Goal: Task Accomplishment & Management: Use online tool/utility

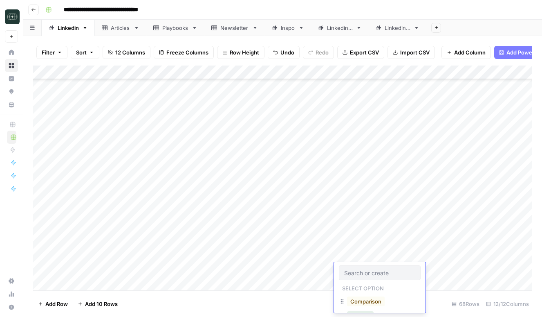
scroll to position [37, 0]
click at [493, 254] on div "Add Column" at bounding box center [282, 177] width 499 height 225
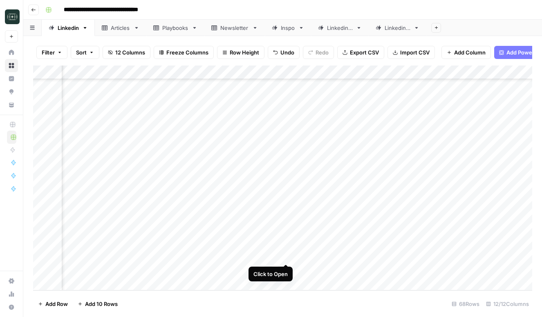
click at [286, 256] on div "Add Column" at bounding box center [282, 177] width 499 height 225
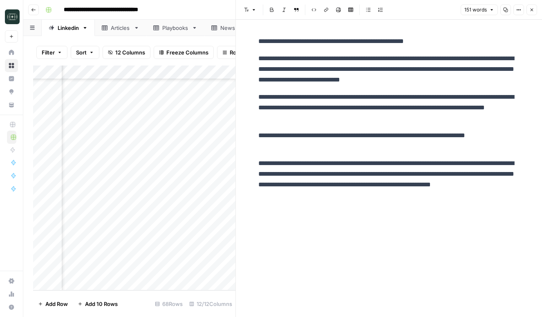
click at [133, 266] on div "Add Column" at bounding box center [134, 177] width 202 height 225
click at [128, 270] on div "Add Column" at bounding box center [134, 177] width 202 height 225
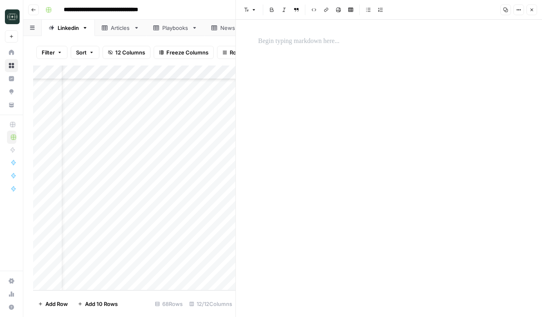
scroll to position [748, 72]
click at [88, 278] on div "Add Column" at bounding box center [134, 177] width 202 height 225
type textarea "**********"
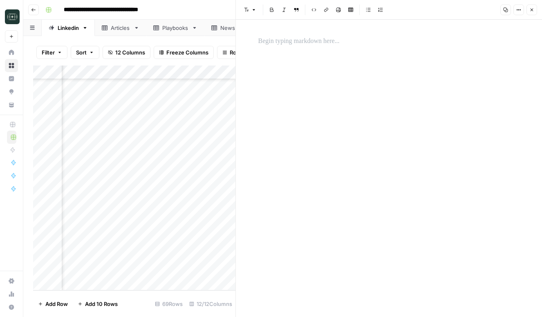
click at [184, 255] on div "Add Column" at bounding box center [134, 177] width 202 height 225
click at [208, 267] on div "Add Column" at bounding box center [134, 173] width 202 height 216
click at [535, 10] on button "Close" at bounding box center [532, 9] width 11 height 11
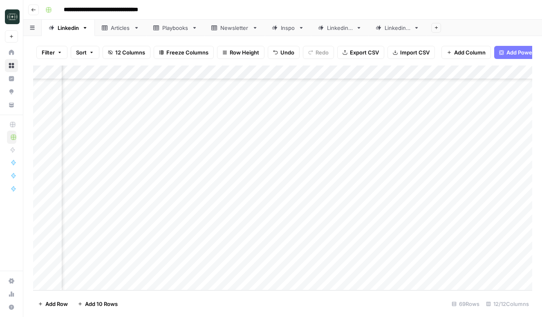
scroll to position [762, 72]
click at [454, 255] on div "Add Column" at bounding box center [282, 177] width 499 height 225
click at [454, 254] on div "Add Column" at bounding box center [282, 177] width 499 height 225
click at [443, 254] on div "Add Column" at bounding box center [282, 177] width 499 height 225
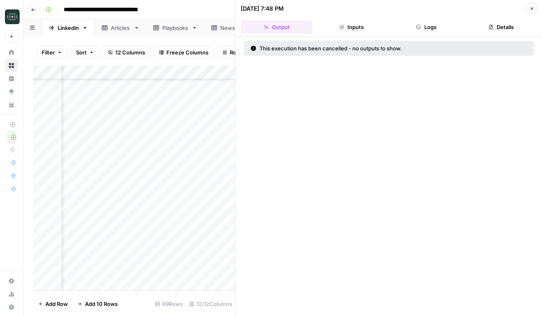
click at [209, 60] on div "Filter Sort 12 Columns Freeze Columns Row Height Undo Redo Export CSV Import CS…" at bounding box center [134, 52] width 202 height 26
click at [209, 61] on div "Filter Sort 12 Columns Freeze Columns Row Height Undo Redo Export CSV Import CS…" at bounding box center [134, 52] width 202 height 26
click at [531, 9] on icon "button" at bounding box center [532, 8] width 3 height 3
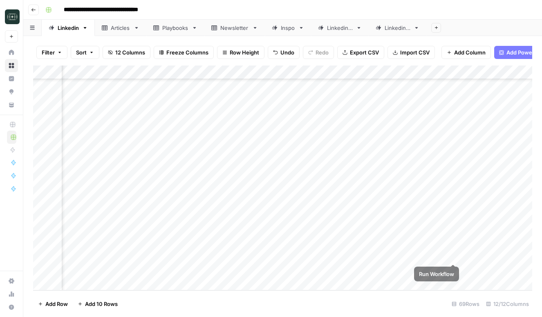
click at [455, 254] on div "Add Column" at bounding box center [282, 177] width 499 height 225
click at [110, 283] on div "Add Column" at bounding box center [282, 177] width 499 height 225
type textarea "**********"
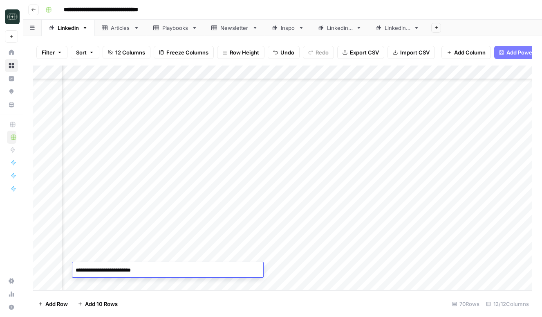
scroll to position [157, 0]
click at [422, 270] on div "Add Column" at bounding box center [282, 177] width 499 height 225
click at [80, 284] on div "Add Column" at bounding box center [282, 177] width 499 height 225
paste textarea "**********"
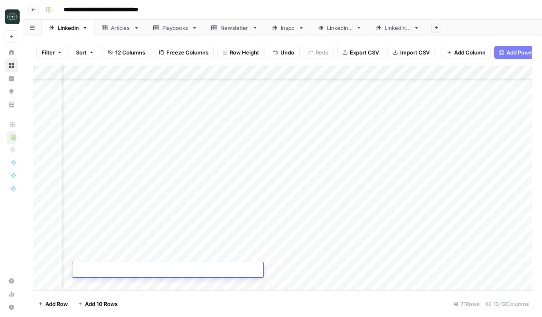
type textarea "**********"
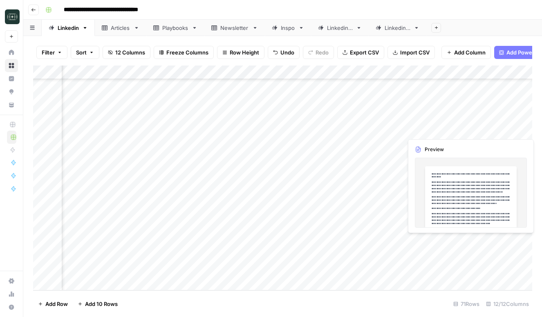
click at [503, 244] on div "Add Column" at bounding box center [282, 177] width 499 height 225
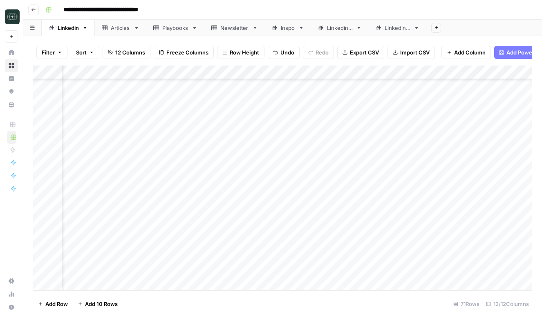
scroll to position [790, 238]
click at [471, 243] on div "Add Column" at bounding box center [282, 177] width 499 height 225
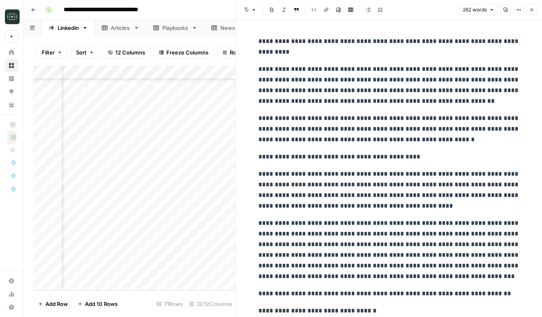
click at [521, 8] on icon "button" at bounding box center [519, 9] width 5 height 5
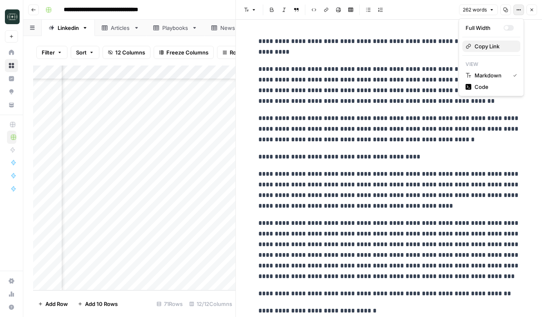
click at [493, 51] on button "Copy Link" at bounding box center [492, 45] width 58 height 11
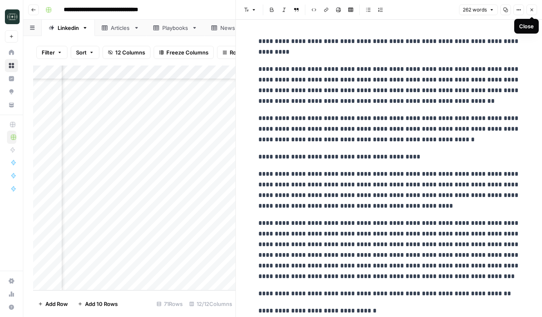
click at [530, 10] on icon "button" at bounding box center [532, 9] width 5 height 5
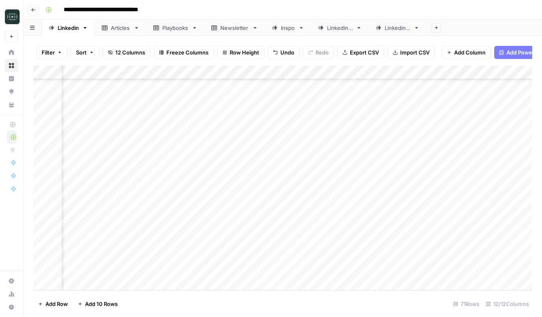
scroll to position [790, 0]
click at [67, 284] on div "Add Column" at bounding box center [282, 177] width 499 height 225
click at [221, 267] on div "Add Column" at bounding box center [282, 177] width 499 height 225
click at [176, 267] on div "Add Column" at bounding box center [282, 177] width 499 height 225
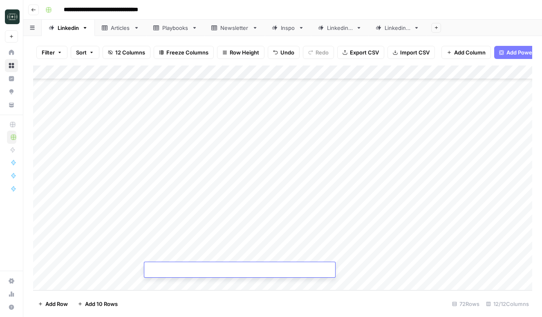
click at [176, 267] on textarea at bounding box center [239, 269] width 191 height 11
type textarea "**********"
click at [496, 255] on div "Add Column" at bounding box center [282, 177] width 499 height 225
click at [494, 269] on div "Add Column" at bounding box center [282, 177] width 499 height 225
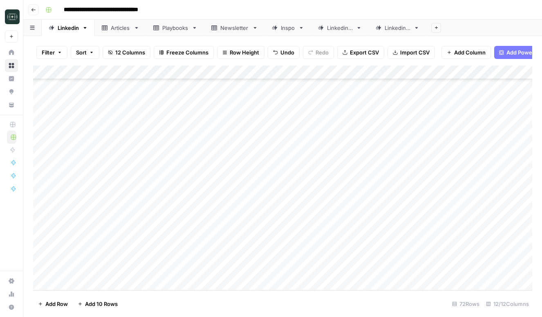
click at [169, 284] on div "Add Column" at bounding box center [282, 177] width 499 height 225
type textarea "**********"
click at [153, 282] on div "Add Column" at bounding box center [282, 177] width 499 height 225
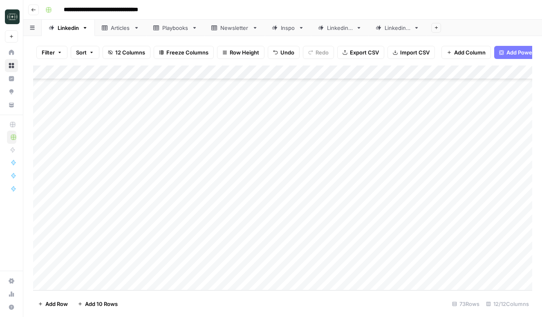
scroll to position [831, 0]
type textarea "**********"
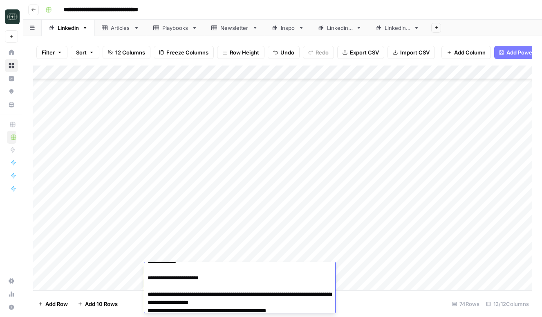
scroll to position [0, 0]
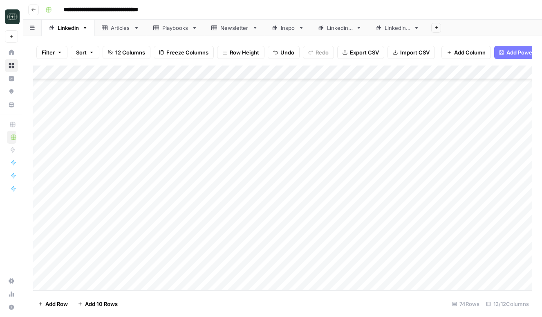
click at [175, 280] on div "Add Column" at bounding box center [282, 177] width 499 height 225
type textarea "**********"
click at [174, 283] on div "Add Column" at bounding box center [282, 177] width 499 height 225
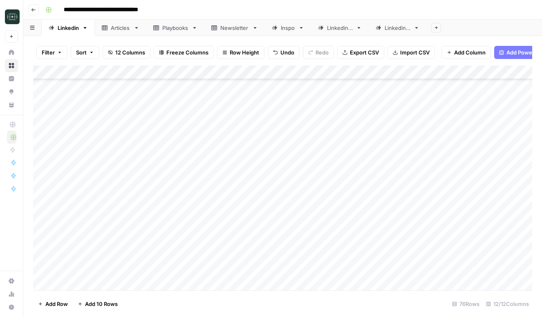
scroll to position [859, 0]
type textarea "**********"
click at [496, 228] on div "Add Column" at bounding box center [282, 177] width 499 height 225
click at [496, 242] on div "Add Column" at bounding box center [282, 177] width 499 height 225
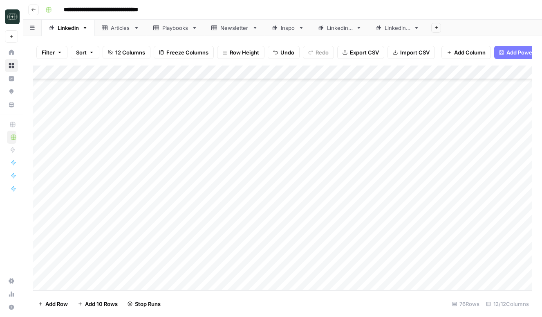
click at [495, 259] on div "Add Column" at bounding box center [282, 177] width 499 height 225
click at [495, 264] on div "Add Column" at bounding box center [282, 177] width 499 height 225
click at [524, 158] on div "Add Column" at bounding box center [282, 177] width 499 height 225
click at [528, 158] on div "Add Column" at bounding box center [282, 177] width 499 height 225
click at [516, 158] on div "Add Column" at bounding box center [282, 177] width 499 height 225
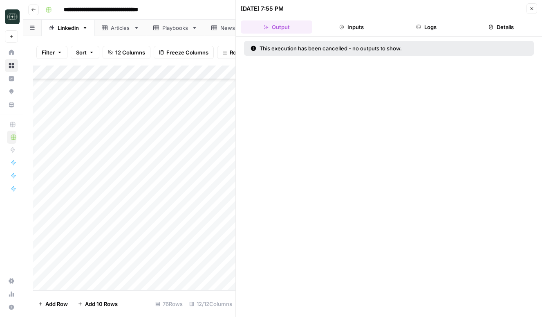
click at [223, 3] on div "**********" at bounding box center [288, 9] width 492 height 13
click at [219, 9] on div "**********" at bounding box center [288, 9] width 492 height 13
click at [526, 9] on div "[DATE] 7:55 PM Close" at bounding box center [389, 8] width 296 height 11
click at [530, 9] on icon "button" at bounding box center [532, 8] width 5 height 5
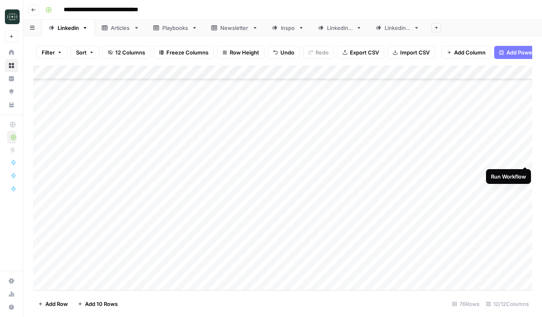
click at [525, 158] on div "Add Column" at bounding box center [282, 177] width 499 height 225
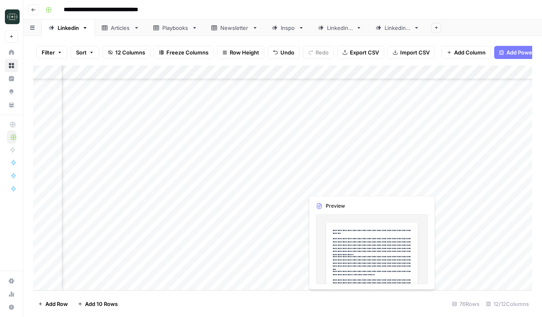
click at [482, 187] on div "Add Column" at bounding box center [282, 177] width 499 height 225
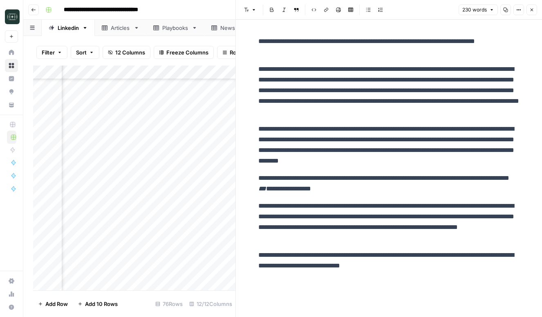
scroll to position [719, 229]
click at [532, 6] on button "Close" at bounding box center [532, 9] width 11 height 11
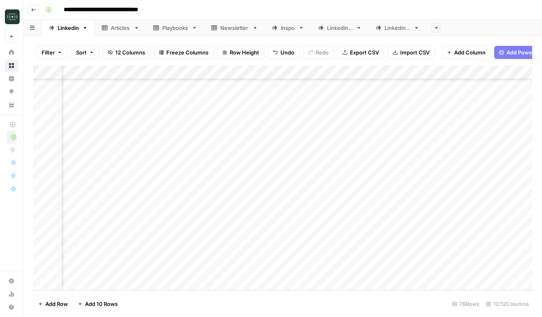
scroll to position [859, 389]
click at [321, 157] on div "Add Column" at bounding box center [282, 177] width 499 height 225
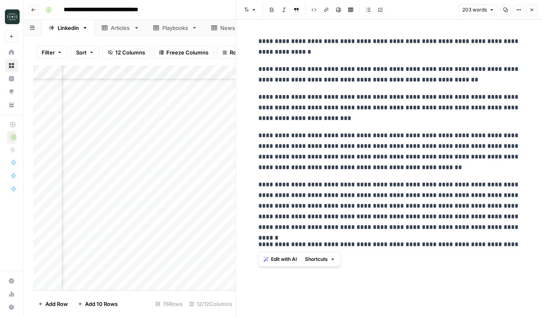
drag, startPoint x: 258, startPoint y: 39, endPoint x: 512, endPoint y: 252, distance: 331.6
click at [512, 252] on div "**********" at bounding box center [390, 143] width 272 height 220
copy div "**********"
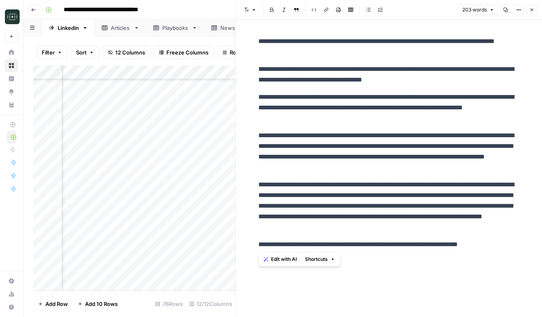
click at [534, 11] on icon "button" at bounding box center [532, 9] width 5 height 5
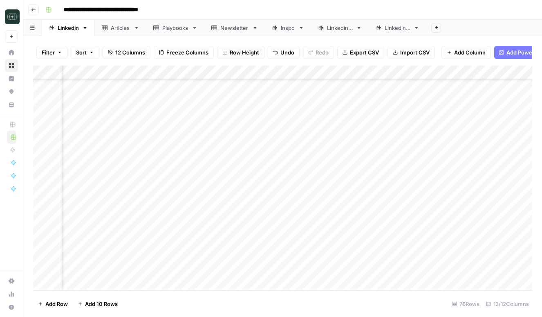
scroll to position [859, 313]
click at [398, 171] on div "Add Column" at bounding box center [282, 177] width 499 height 225
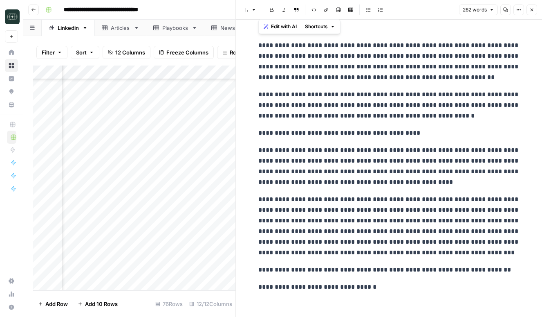
scroll to position [29, 0]
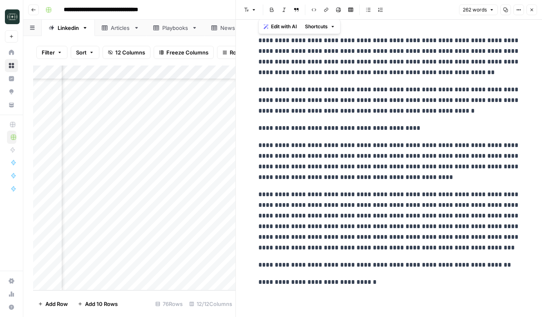
drag, startPoint x: 257, startPoint y: 39, endPoint x: 481, endPoint y: 309, distance: 350.2
click at [481, 309] on div "**********" at bounding box center [390, 154] width 272 height 326
copy div "**********"
click at [531, 11] on icon "button" at bounding box center [532, 9] width 5 height 5
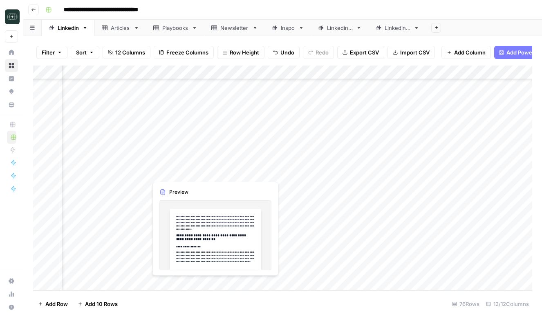
scroll to position [859, 376]
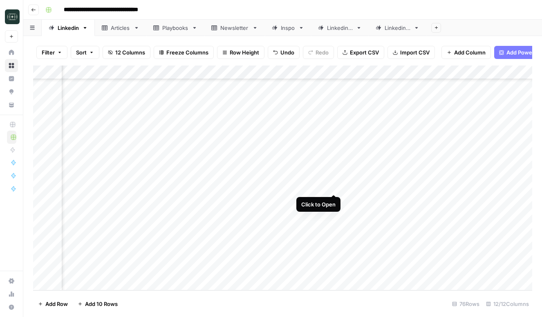
click at [335, 184] on div "Add Column" at bounding box center [282, 177] width 499 height 225
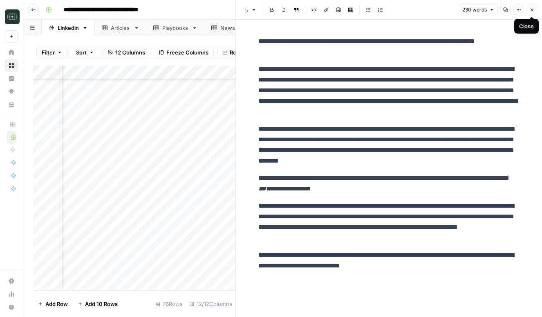
click at [534, 10] on span "Close" at bounding box center [534, 10] width 0 height 0
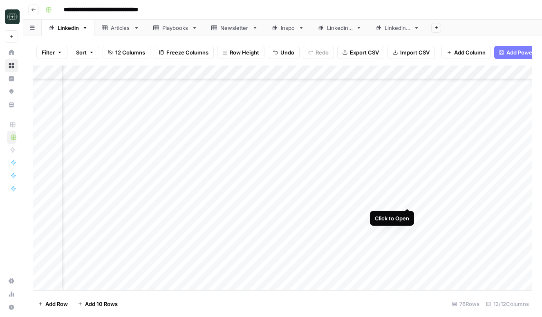
click at [409, 200] on div "Add Column" at bounding box center [282, 177] width 499 height 225
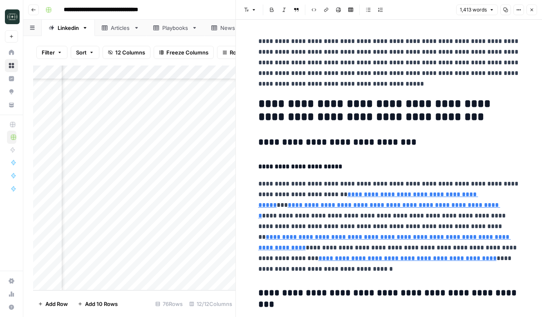
click at [207, 13] on div "**********" at bounding box center [288, 9] width 492 height 13
click at [530, 9] on icon "button" at bounding box center [532, 9] width 5 height 5
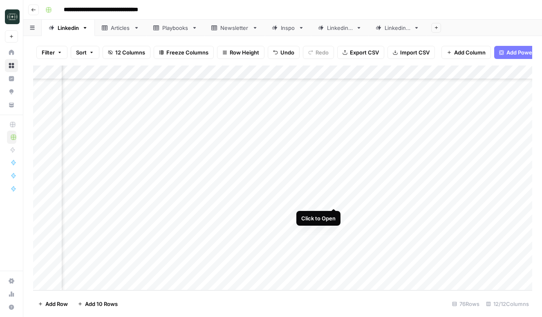
click at [333, 200] on div "Add Column" at bounding box center [282, 177] width 499 height 225
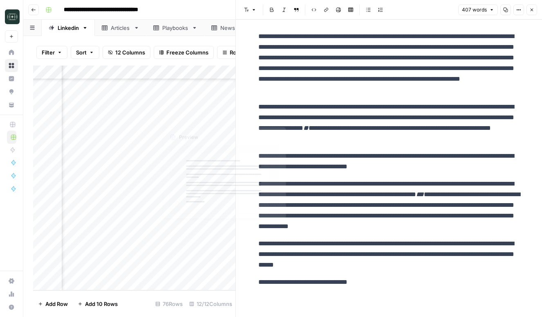
scroll to position [148, 0]
click at [199, 8] on div "**********" at bounding box center [288, 9] width 492 height 13
click at [534, 11] on button "Close" at bounding box center [532, 9] width 11 height 11
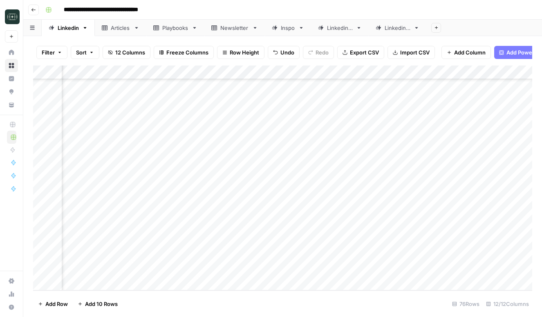
click at [394, 29] on div "Linkedin 3" at bounding box center [398, 28] width 26 height 8
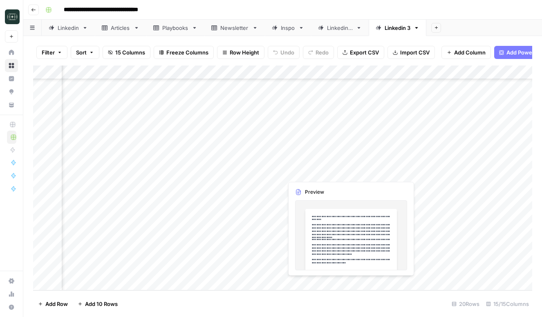
click at [413, 172] on div "Add Column" at bounding box center [282, 177] width 499 height 225
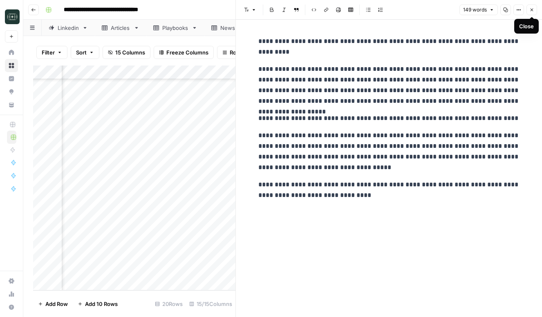
click at [532, 10] on icon "button" at bounding box center [532, 10] width 3 height 3
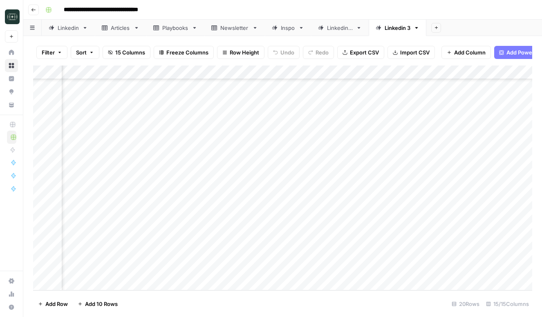
scroll to position [81, 283]
click at [445, 160] on div "Add Column" at bounding box center [282, 177] width 499 height 225
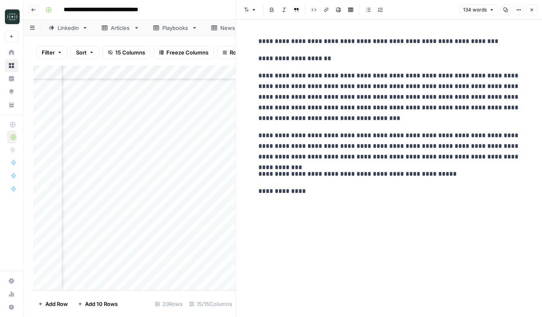
click at [214, 10] on div "**********" at bounding box center [288, 9] width 492 height 13
